Goal: Information Seeking & Learning: Learn about a topic

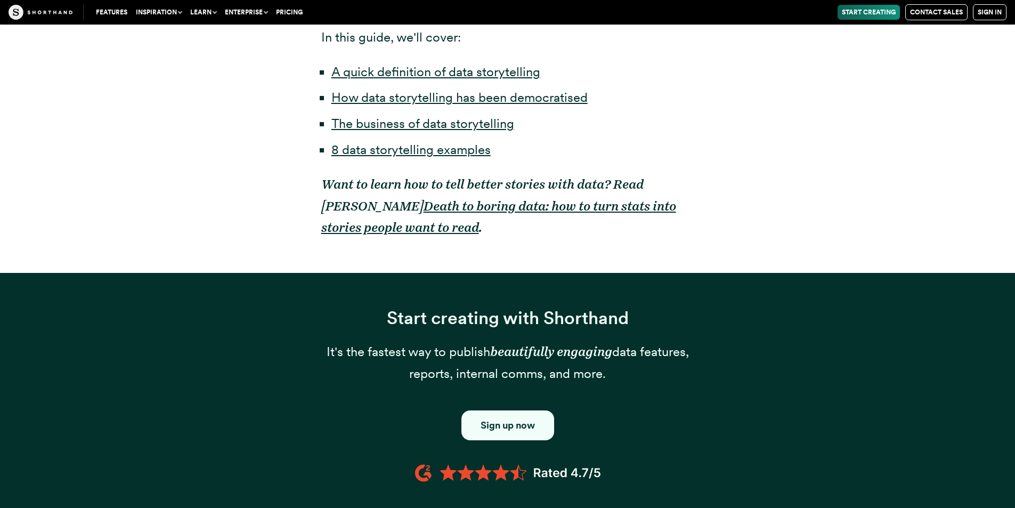
scroll to position [959, 0]
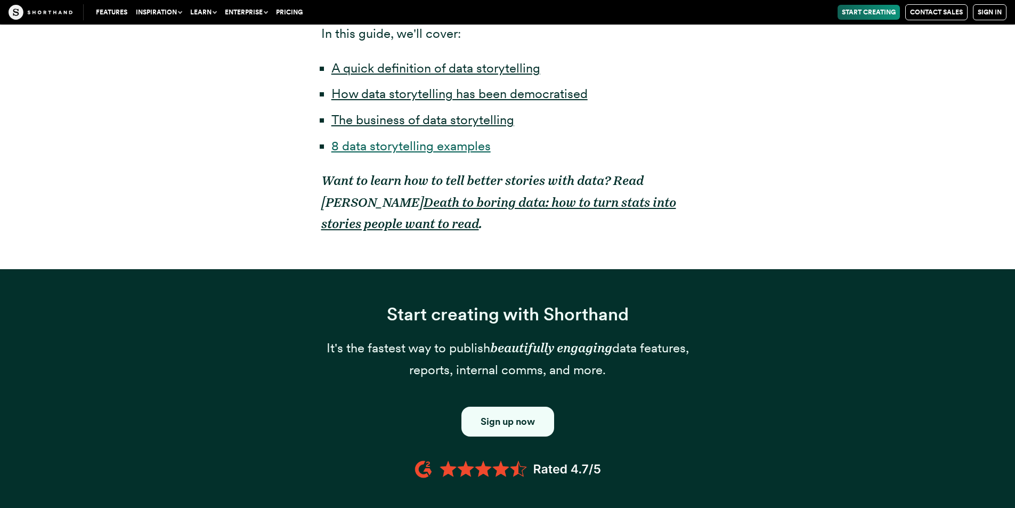
click at [469, 138] on link "8 data storytelling examples" at bounding box center [410, 145] width 159 height 15
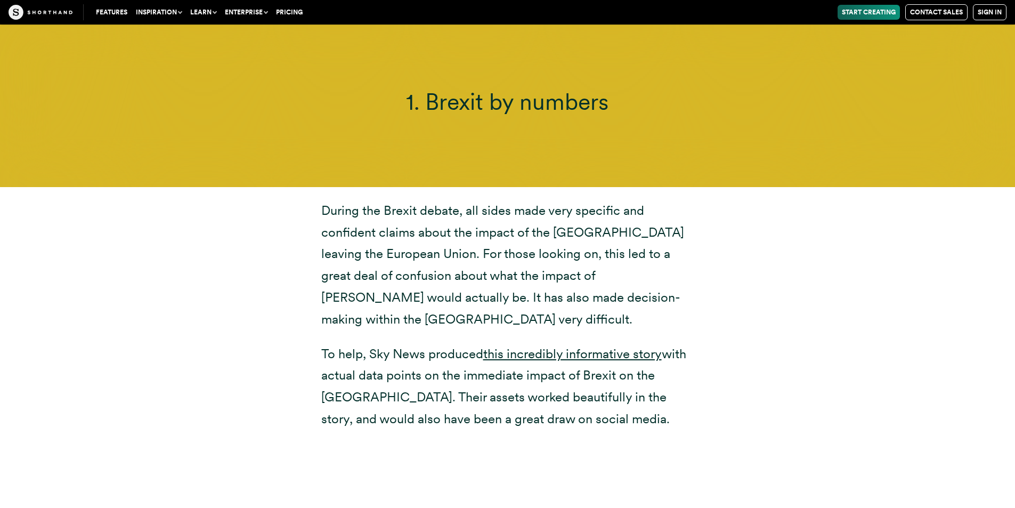
scroll to position [3766, 0]
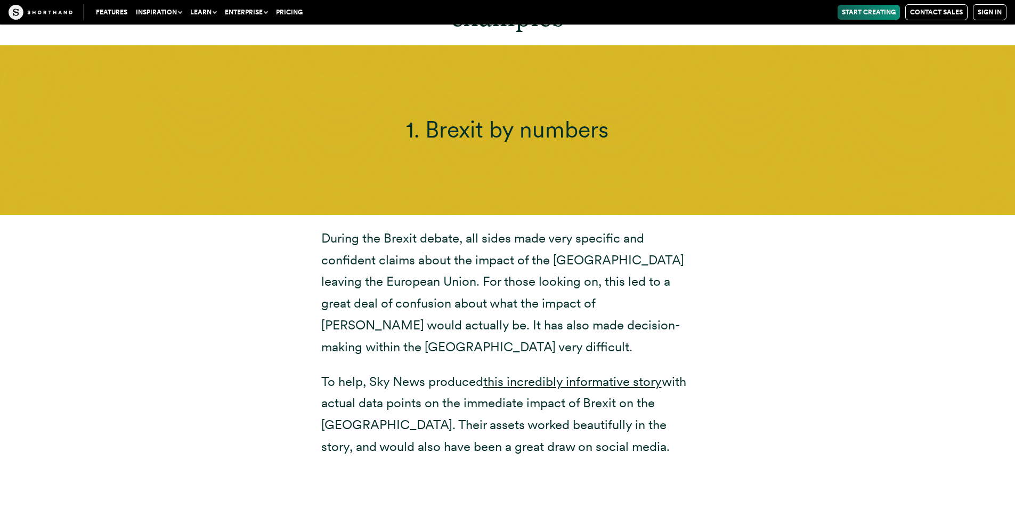
drag, startPoint x: 806, startPoint y: 93, endPoint x: 353, endPoint y: 80, distance: 453.0
click at [353, 80] on div "1. Brexit by numbers" at bounding box center [507, 129] width 1015 height 169
click at [78, 78] on div "1. Brexit by numbers" at bounding box center [507, 129] width 1015 height 169
click at [279, 116] on h3 "1. Brexit by numbers" at bounding box center [507, 130] width 693 height 28
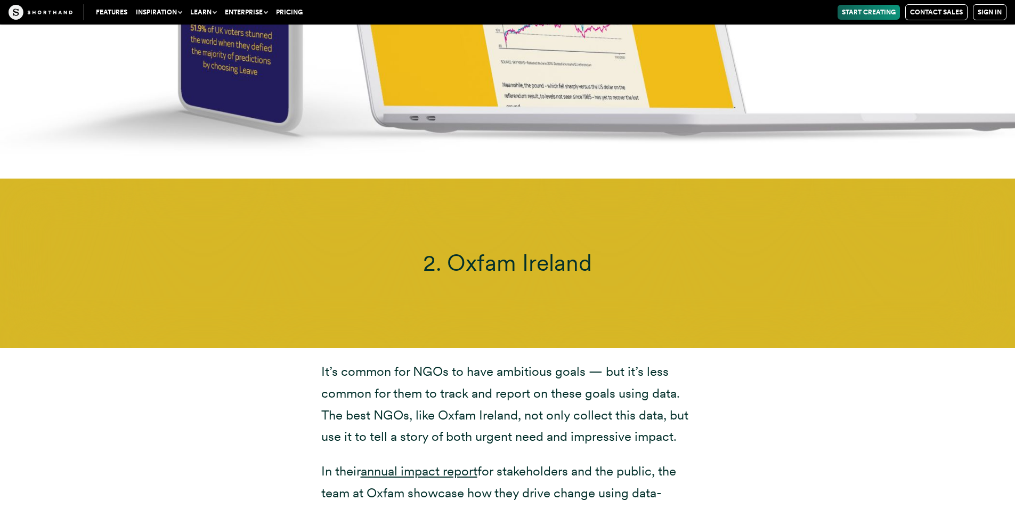
scroll to position [4778, 0]
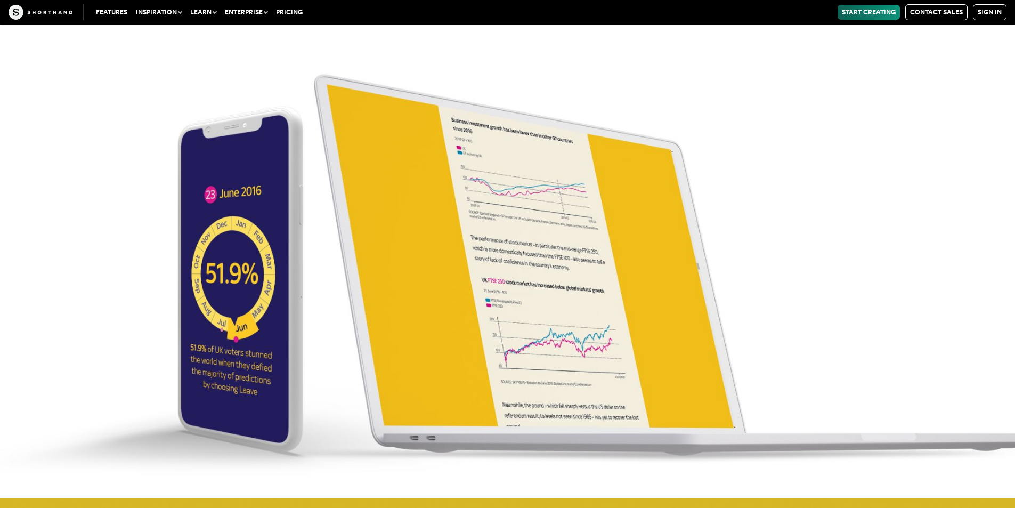
click at [522, 215] on img at bounding box center [507, 245] width 1015 height 508
click at [209, 220] on img at bounding box center [507, 245] width 1015 height 508
click at [222, 237] on img at bounding box center [507, 245] width 1015 height 508
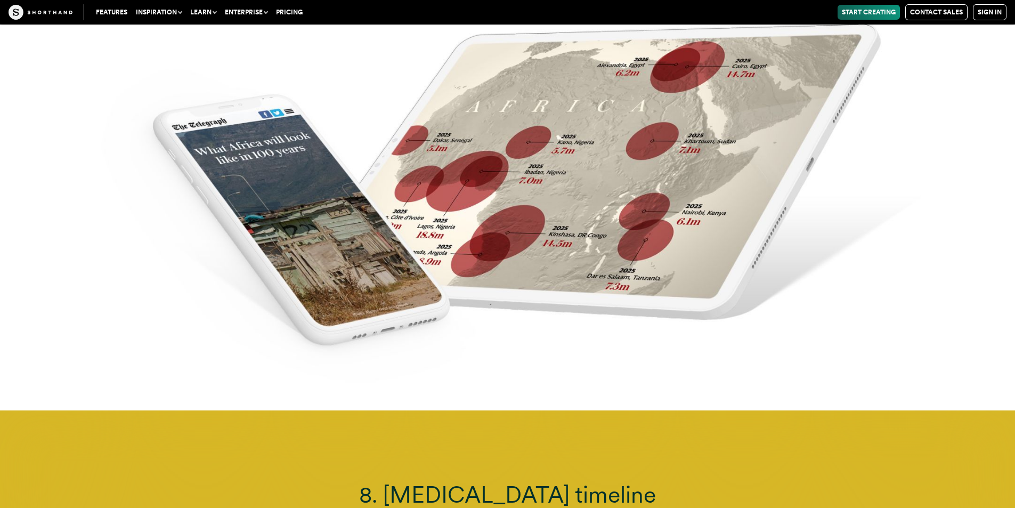
scroll to position [13408, 0]
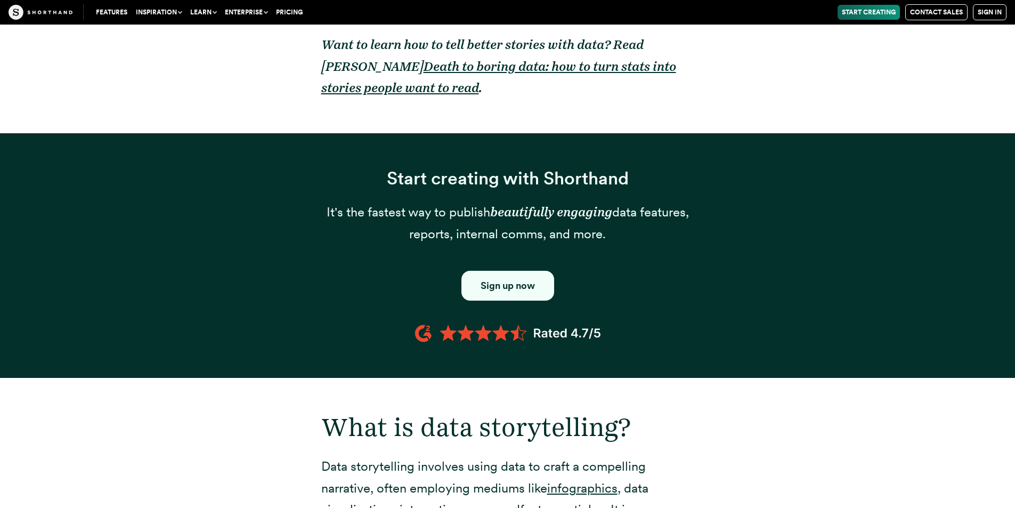
scroll to position [959, 0]
